Goal: Information Seeking & Learning: Obtain resource

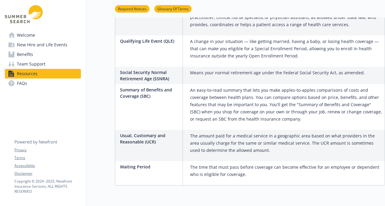
scroll to position [1054, 0]
